Goal: Information Seeking & Learning: Learn about a topic

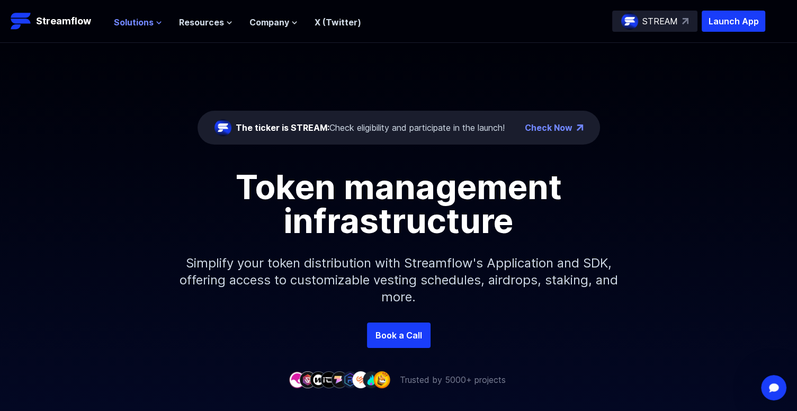
click at [157, 20] on icon at bounding box center [159, 23] width 6 height 6
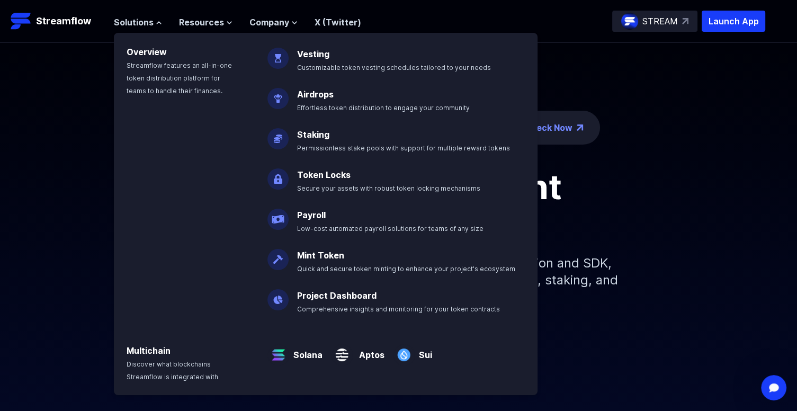
drag, startPoint x: 714, startPoint y: 136, endPoint x: 738, endPoint y: 97, distance: 45.2
click at [714, 136] on div "The ticker is STREAM: Check eligibility and participate in the launch! Check No…" at bounding box center [398, 182] width 797 height 279
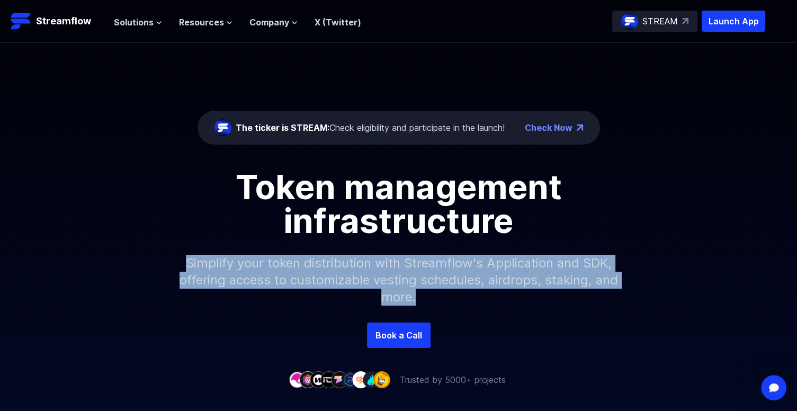
drag, startPoint x: 180, startPoint y: 264, endPoint x: 544, endPoint y: 294, distance: 364.9
click at [544, 294] on p "Simplify your token distribution with Streamflow's Application and SDK, offerin…" at bounding box center [398, 280] width 455 height 85
click at [140, 22] on span "Solutions" at bounding box center [134, 22] width 40 height 13
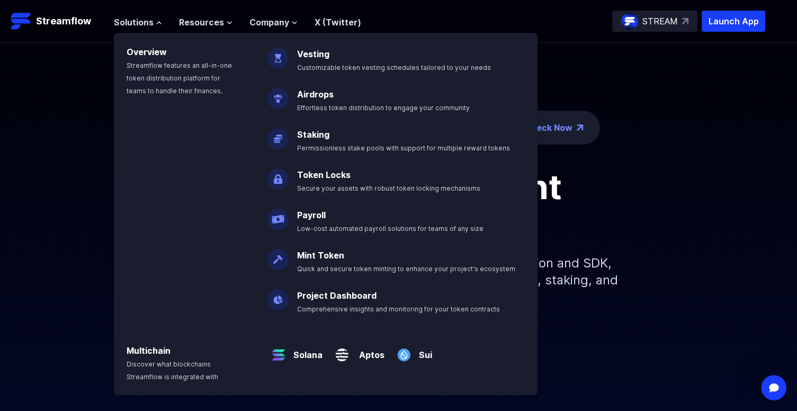
click at [64, 136] on div "The ticker is STREAM: Check eligibility and participate in the launch! Check No…" at bounding box center [398, 182] width 797 height 279
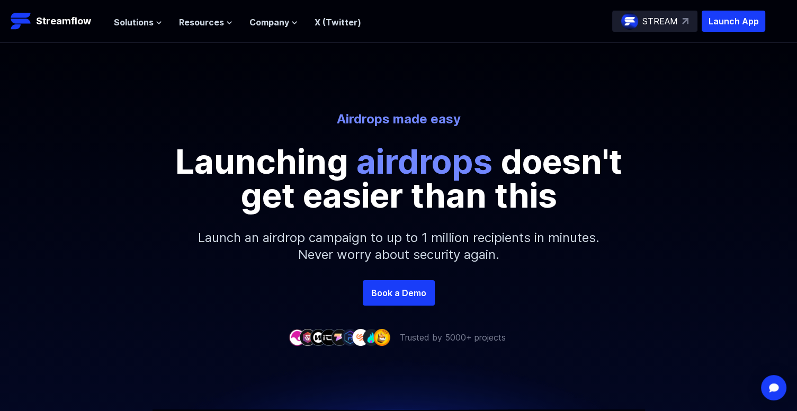
scroll to position [318, 0]
